Goal: Information Seeking & Learning: Understand process/instructions

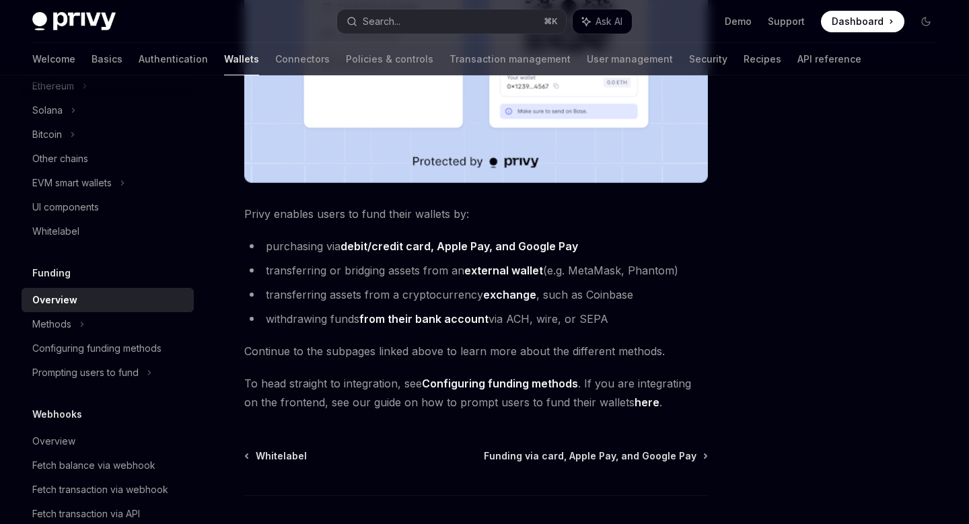
scroll to position [515, 0]
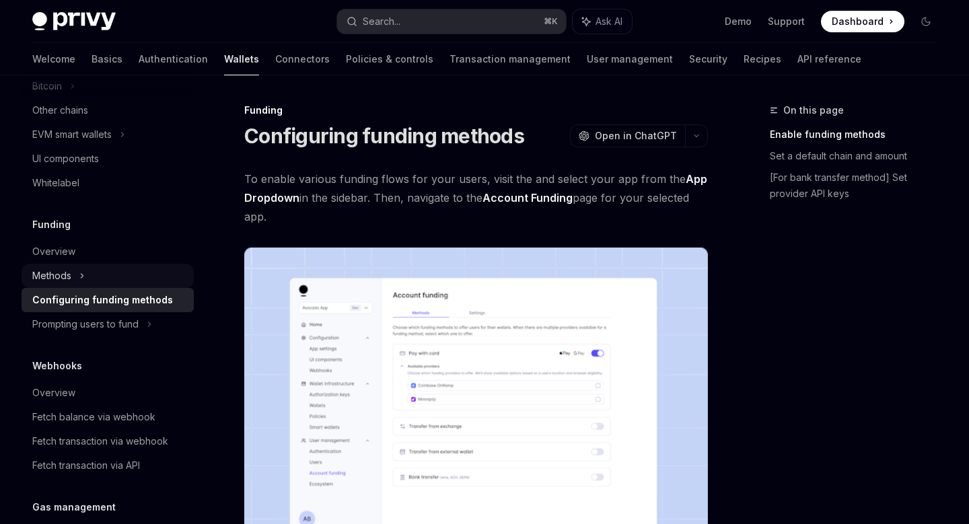
click at [77, 276] on div "Methods" at bounding box center [108, 276] width 172 height 24
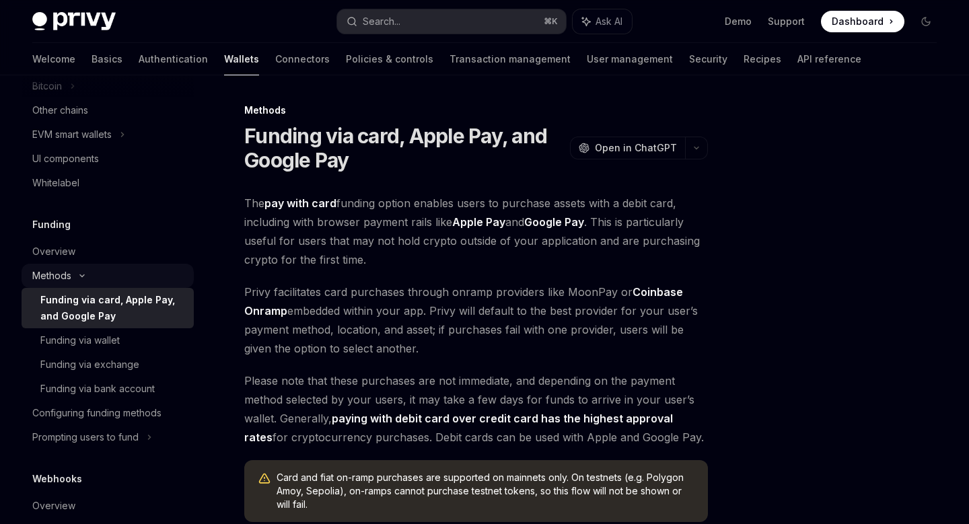
click at [93, 266] on div "Methods" at bounding box center [108, 276] width 172 height 24
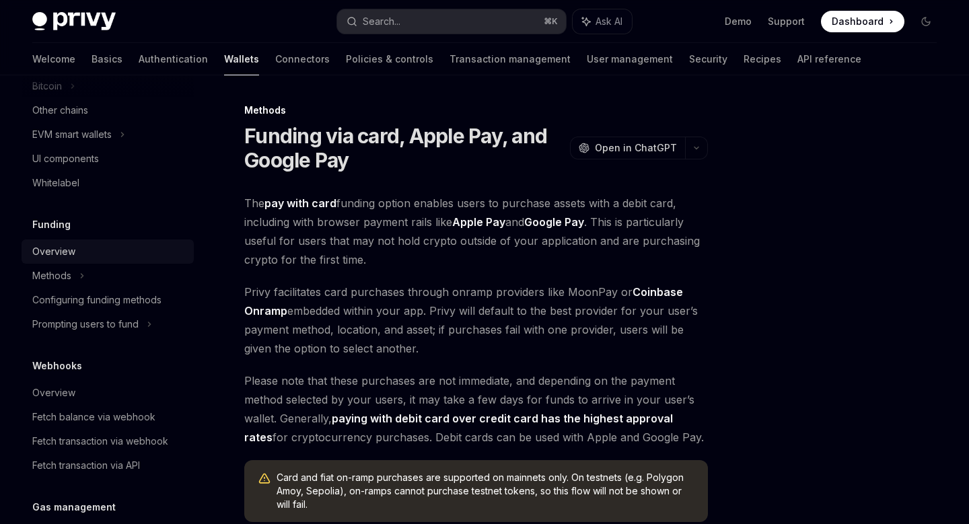
click at [94, 256] on div "Overview" at bounding box center [108, 252] width 153 height 16
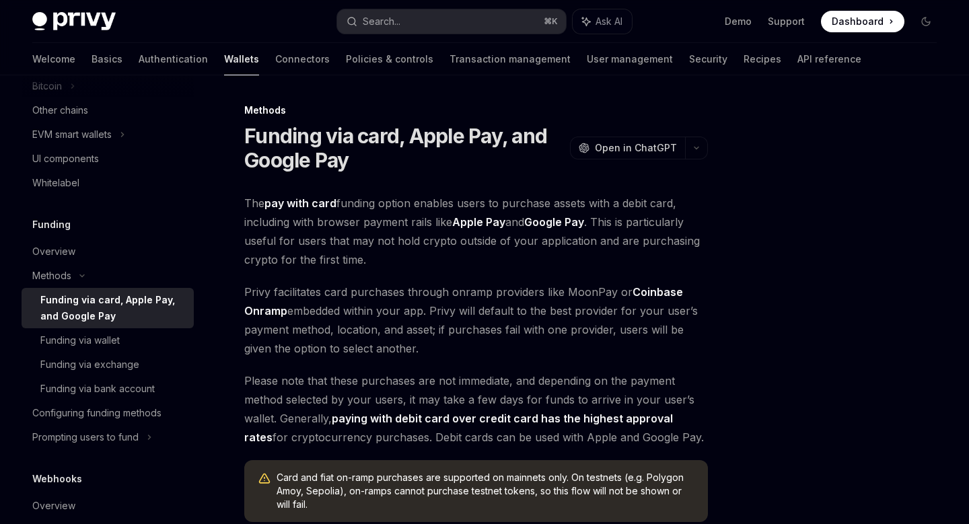
type textarea "*"
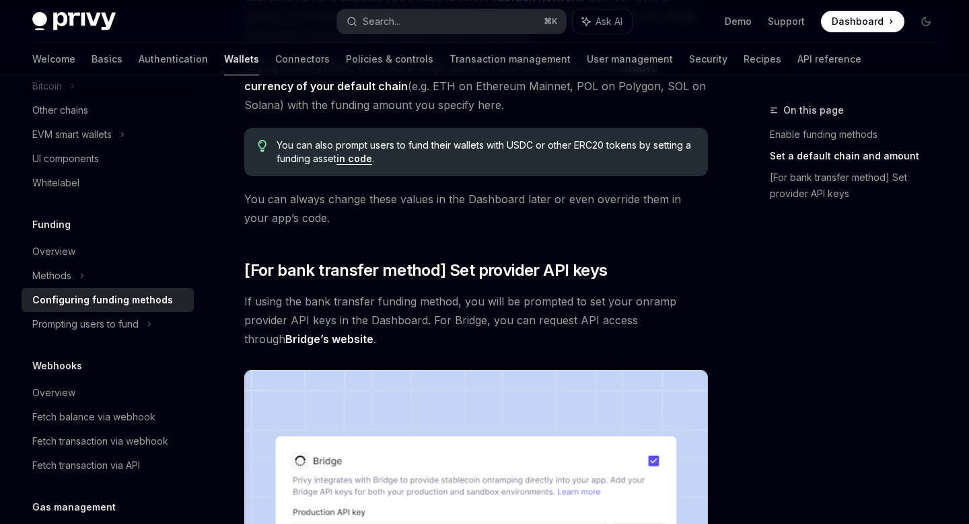
scroll to position [1342, 0]
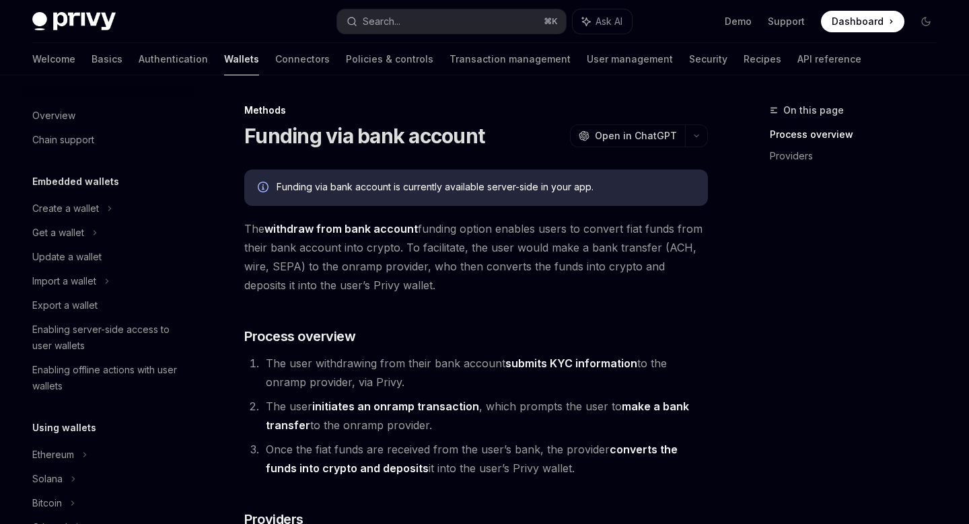
scroll to position [506, 0]
